Goal: Register for event/course

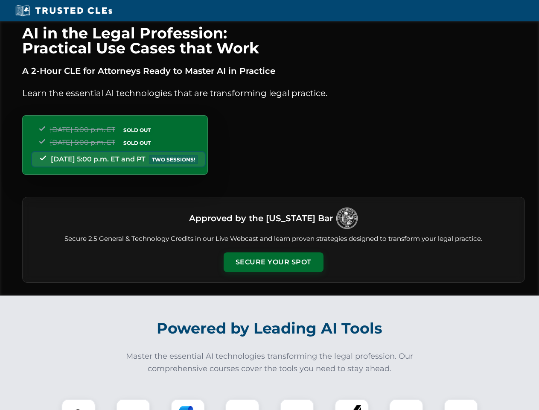
click at [273, 262] on button "Secure Your Spot" at bounding box center [274, 262] width 100 height 20
click at [79, 404] on img at bounding box center [78, 416] width 25 height 25
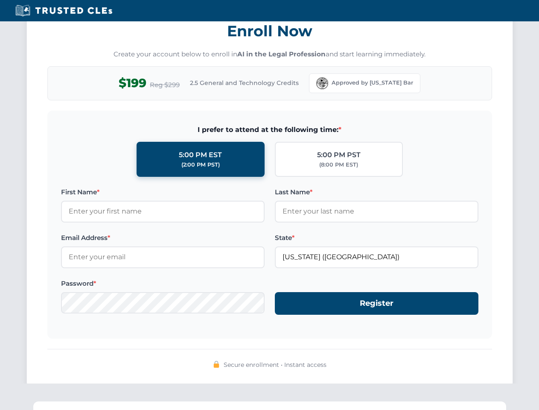
scroll to position [838, 0]
